Goal: Task Accomplishment & Management: Complete application form

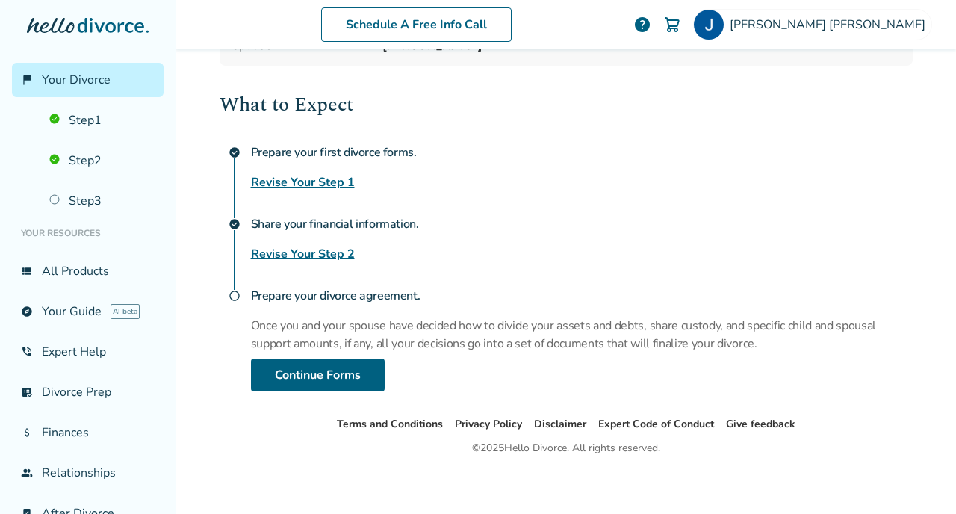
scroll to position [191, 0]
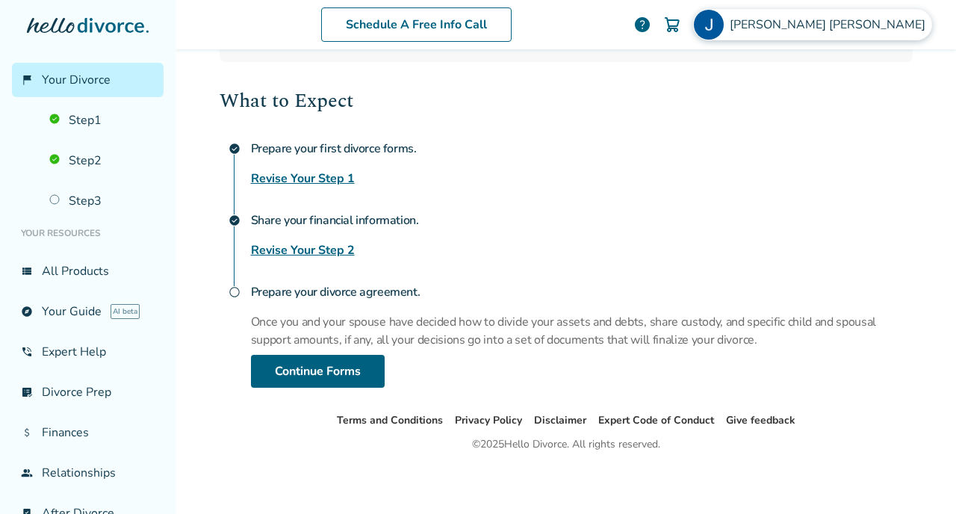
click at [877, 25] on span "[PERSON_NAME]" at bounding box center [830, 24] width 202 height 16
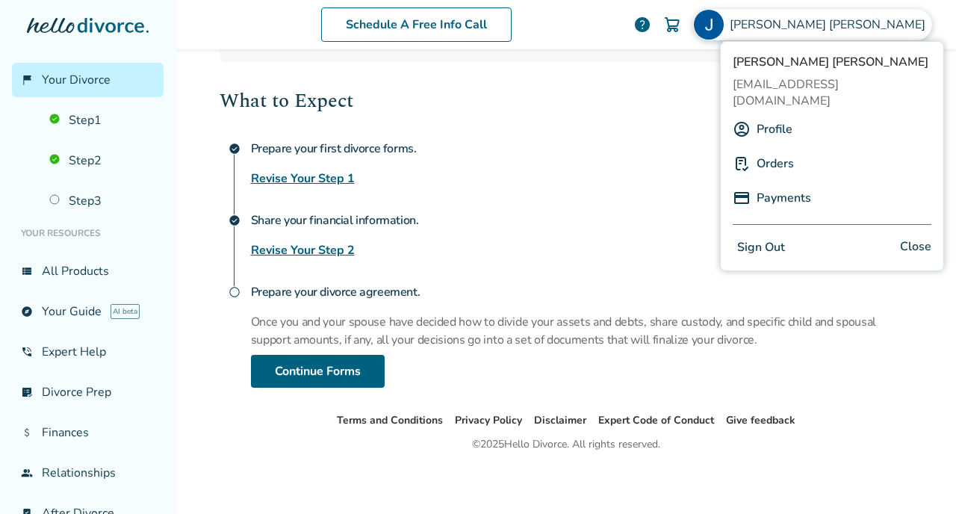
click at [543, 184] on div "Prepare your first divorce forms. Revise Your Step 1" at bounding box center [581, 161] width 661 height 54
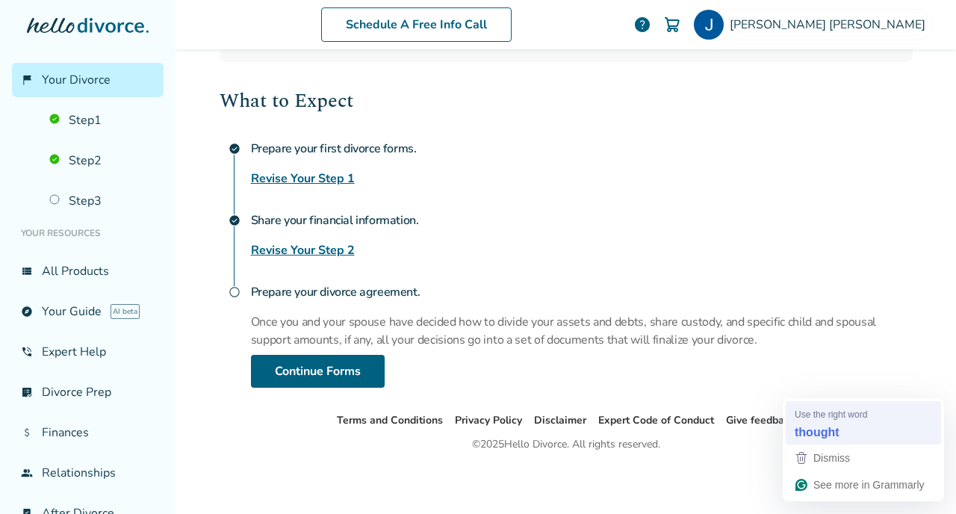
click at [820, 420] on div "thought" at bounding box center [862, 432] width 143 height 24
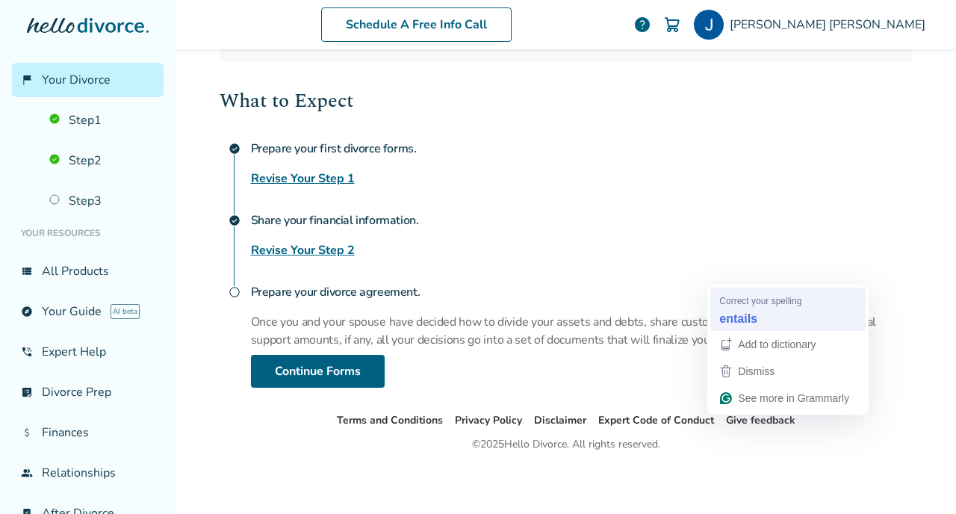
click at [747, 326] on strong "entails" at bounding box center [738, 318] width 38 height 16
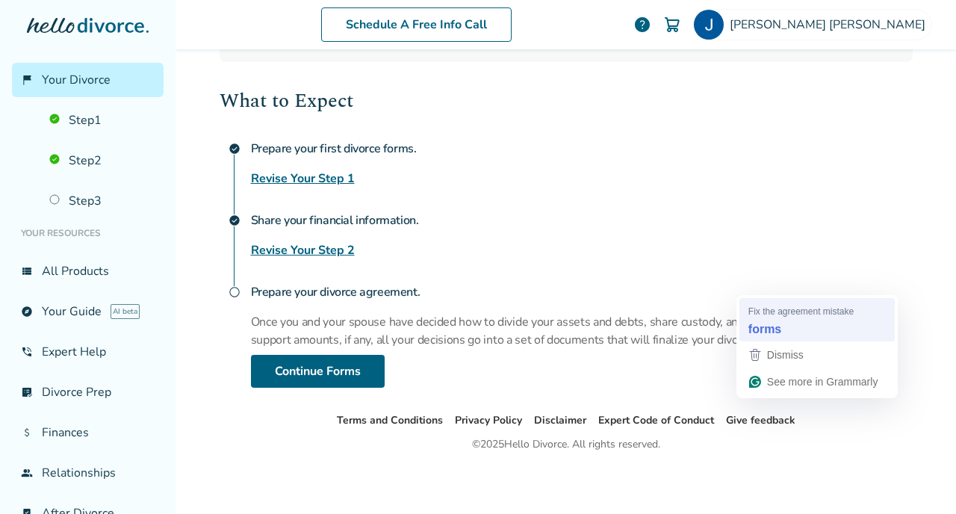
click at [765, 325] on strong "forms" at bounding box center [764, 328] width 33 height 16
